Goal: Navigation & Orientation: Find specific page/section

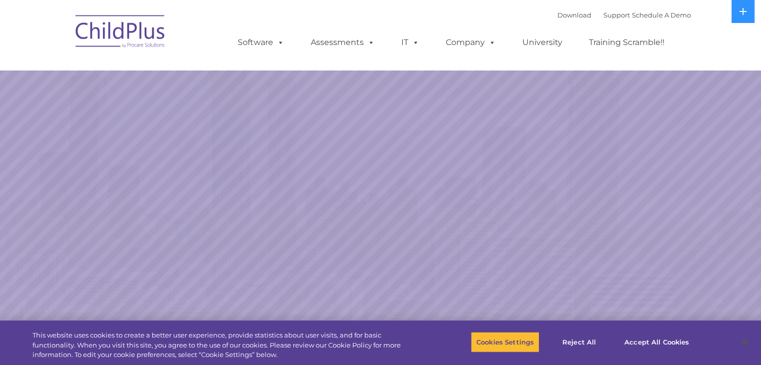
select select "MEDIUM"
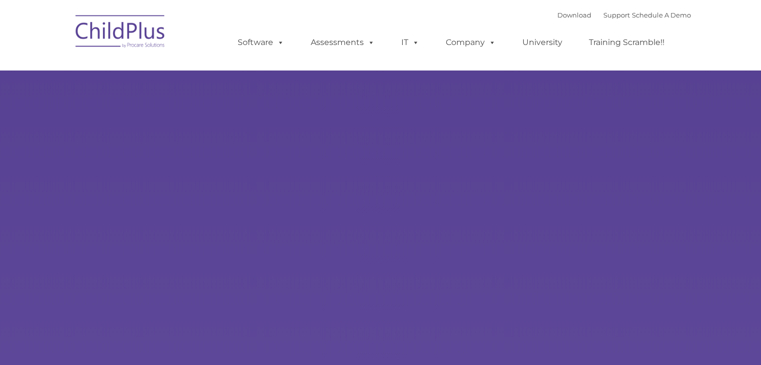
type input ""
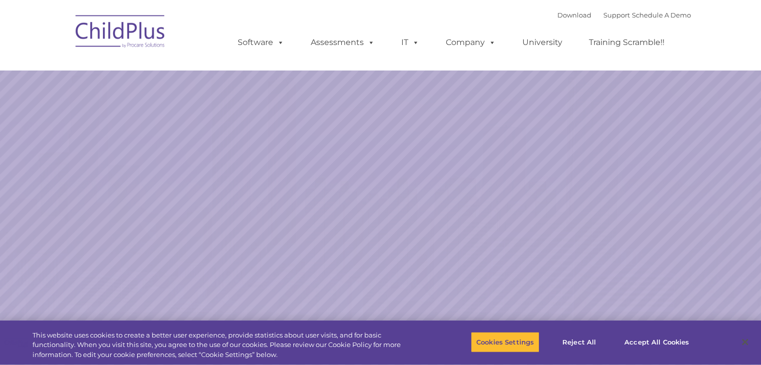
select select "MEDIUM"
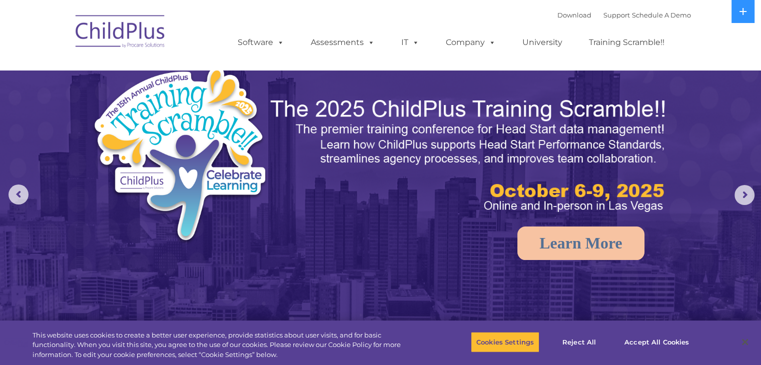
click at [134, 42] on img at bounding box center [121, 33] width 100 height 50
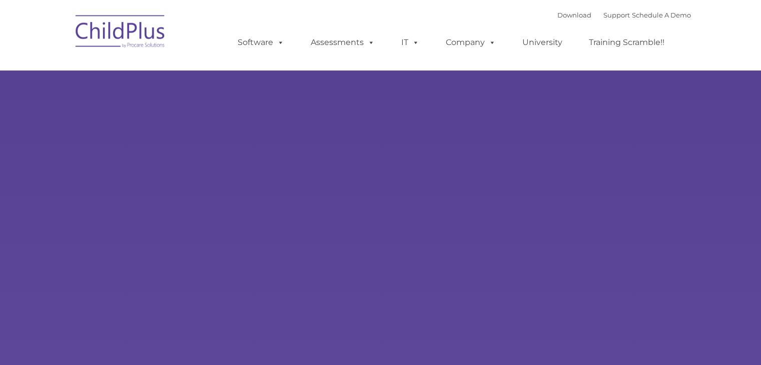
select select "MEDIUM"
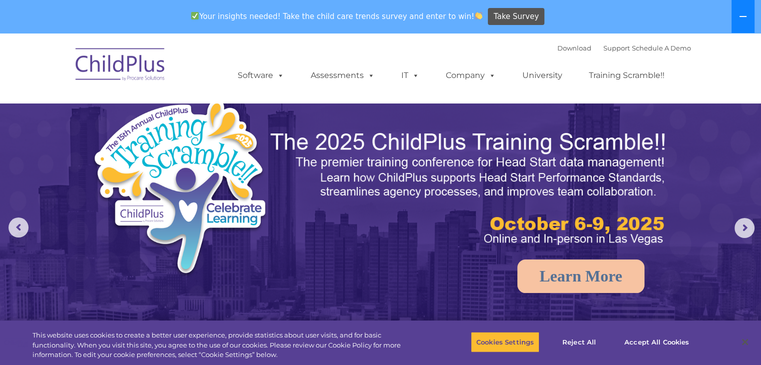
click at [751, 21] on button at bounding box center [743, 16] width 23 height 33
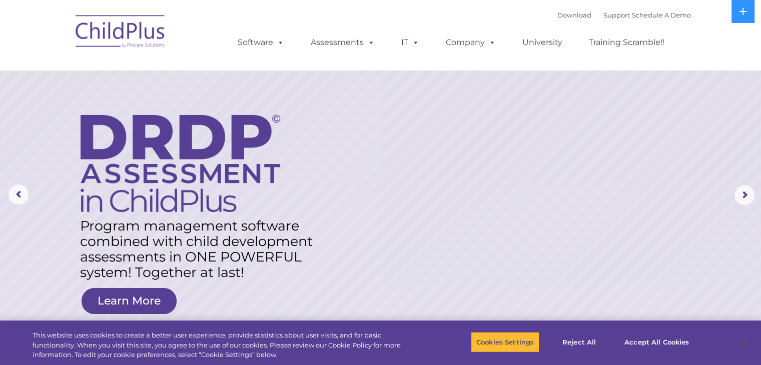
click at [136, 29] on img at bounding box center [121, 33] width 100 height 50
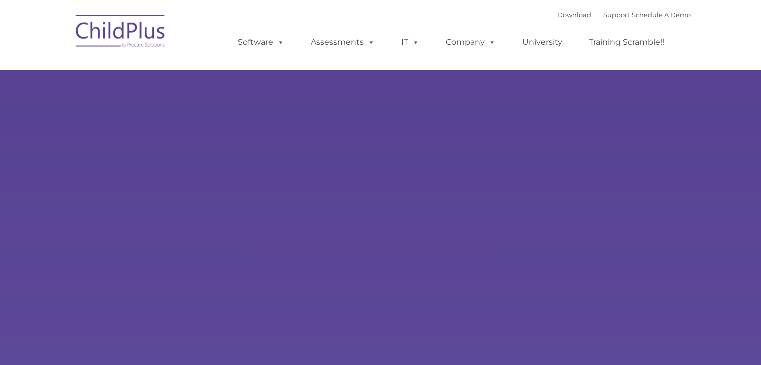
type input ""
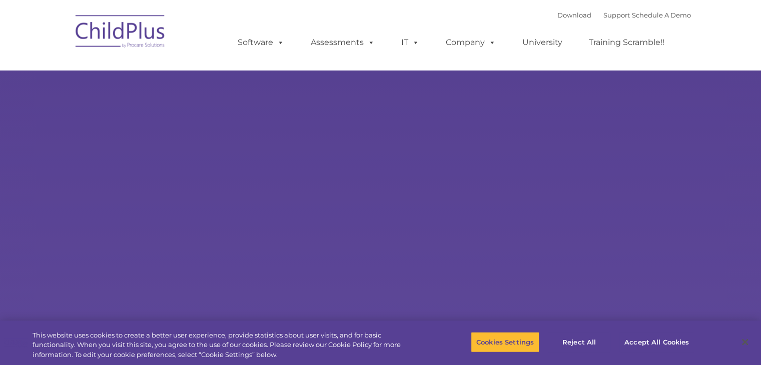
select select "MEDIUM"
